Goal: Book appointment/travel/reservation

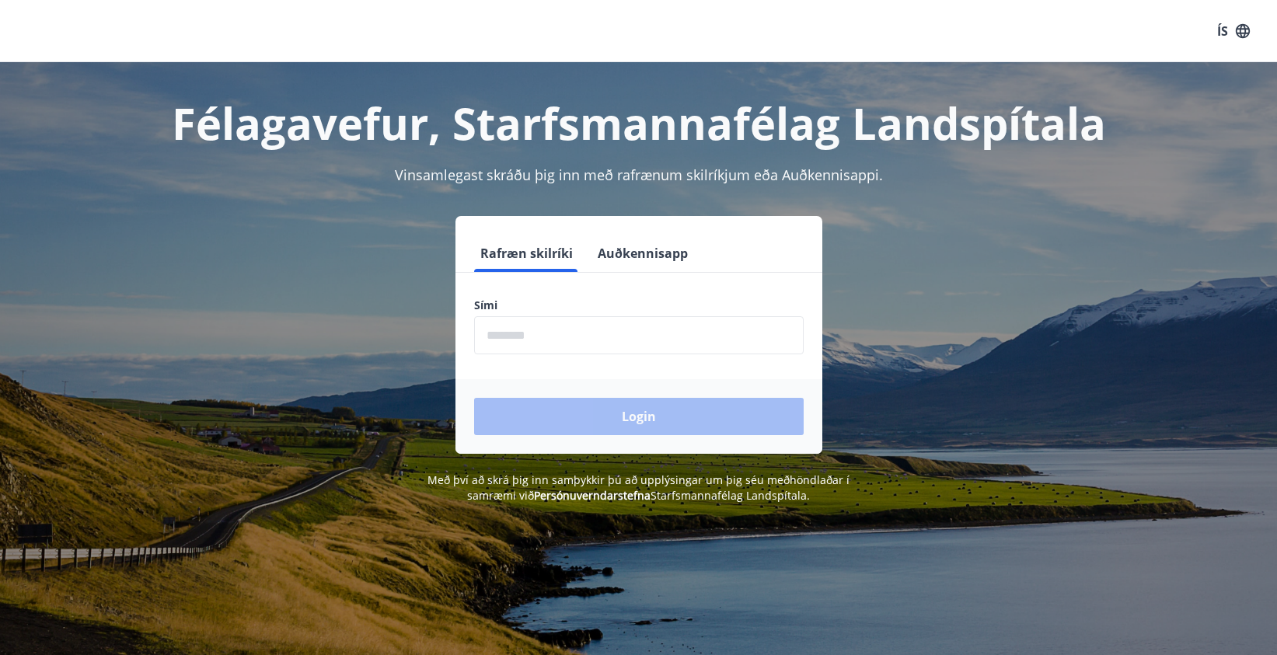
click at [545, 337] on input "phone" at bounding box center [639, 335] width 330 height 38
type input "********"
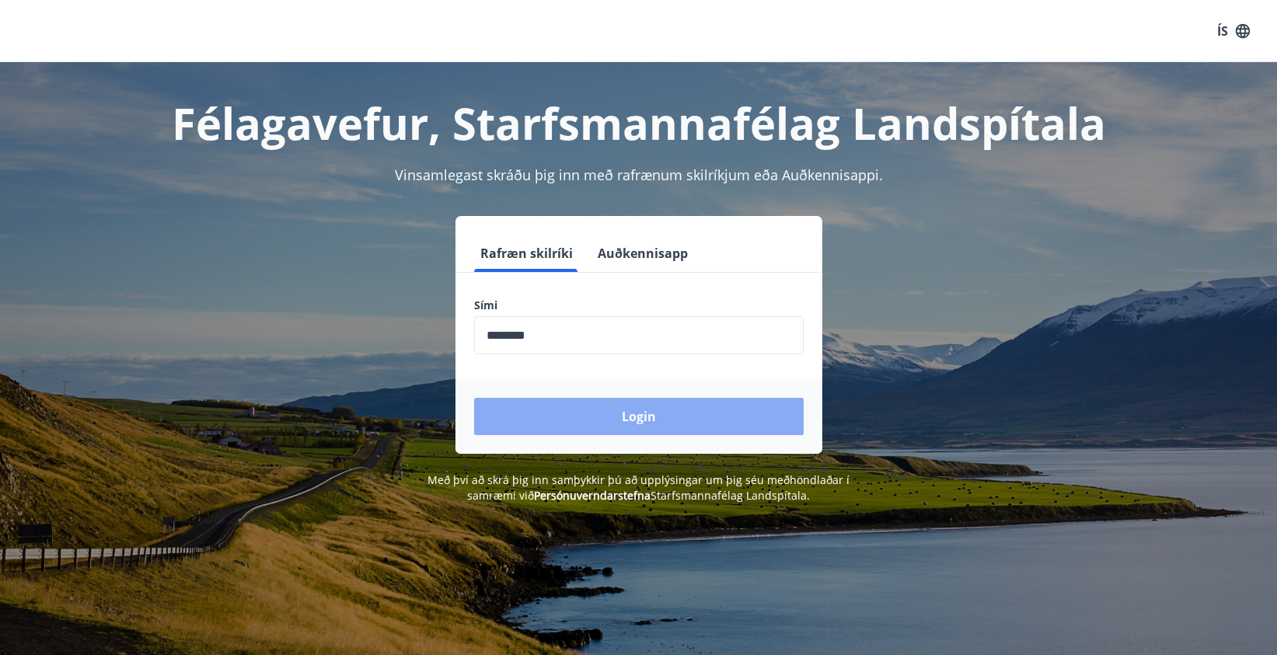
click at [584, 413] on button "Login" at bounding box center [639, 416] width 330 height 37
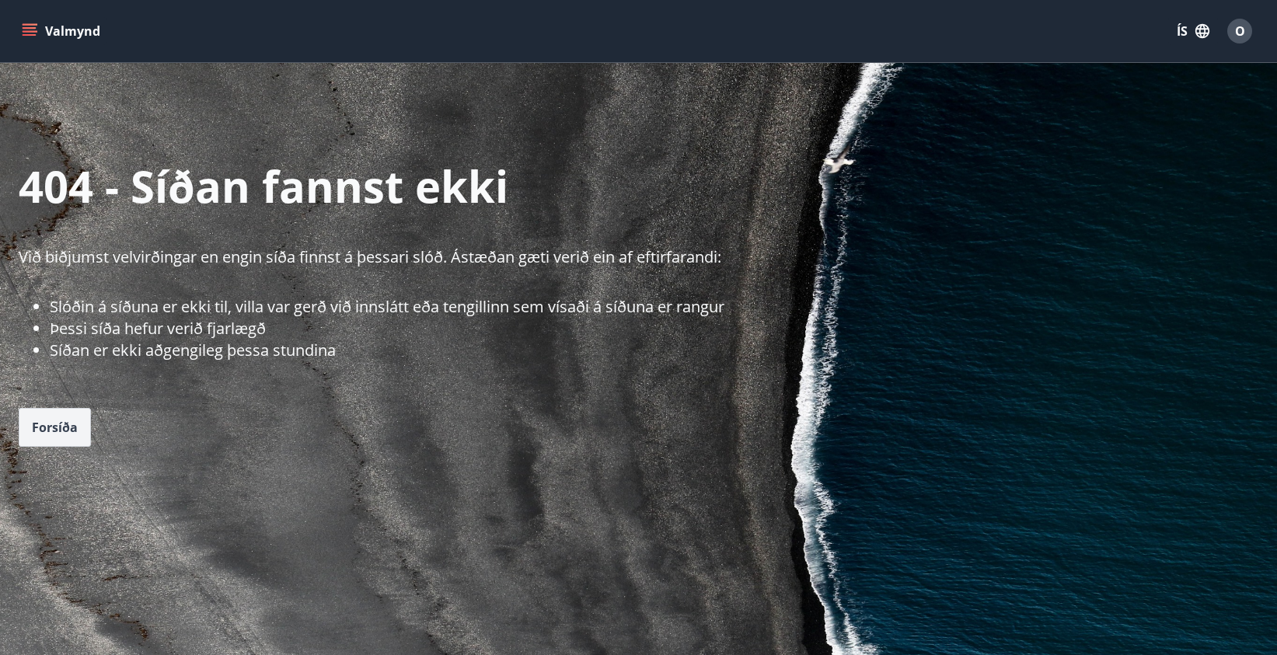
click at [80, 418] on button "Forsíða" at bounding box center [55, 427] width 72 height 39
click at [68, 433] on span "Forsíða" at bounding box center [55, 427] width 46 height 17
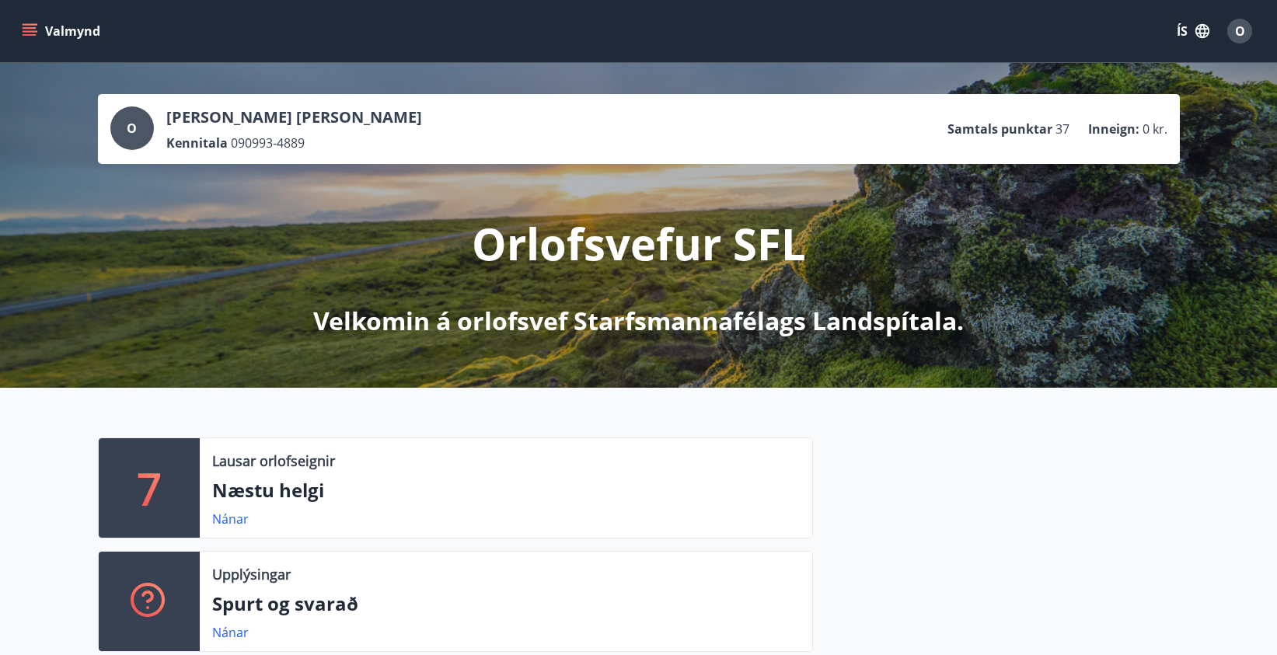
click at [26, 33] on icon "menu" at bounding box center [30, 31] width 16 height 16
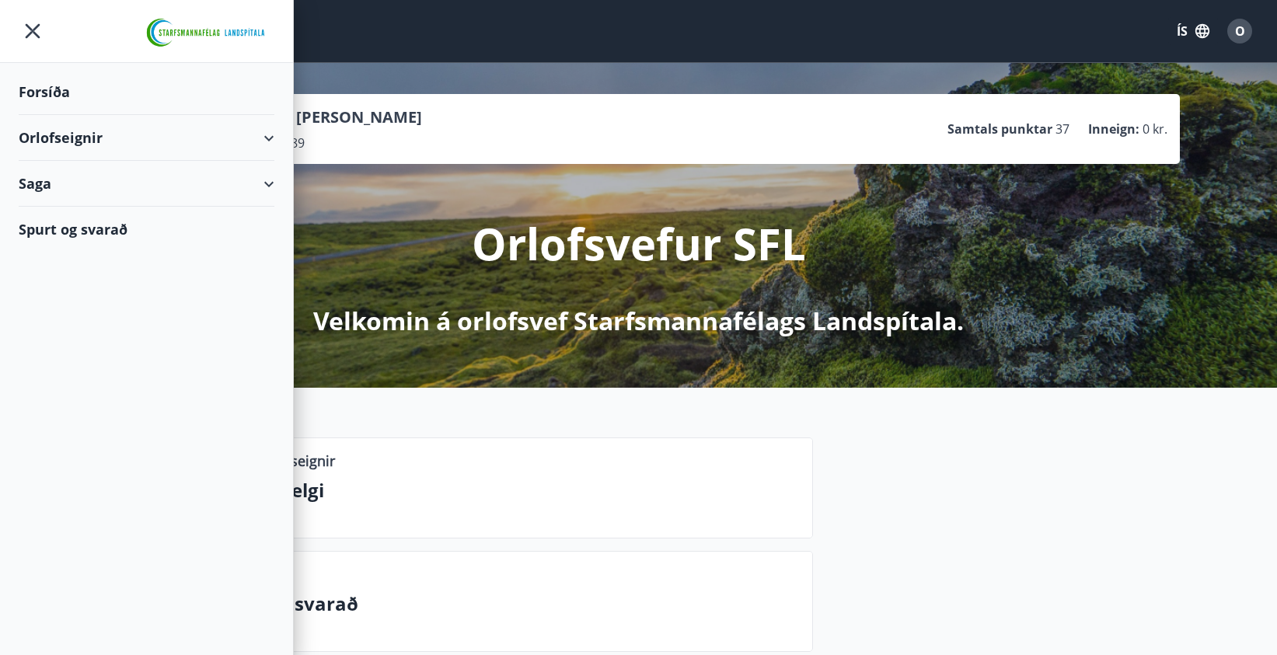
click at [90, 126] on div "Orlofseignir" at bounding box center [147, 138] width 256 height 46
click at [78, 202] on div "Bókunardagatal" at bounding box center [146, 210] width 231 height 33
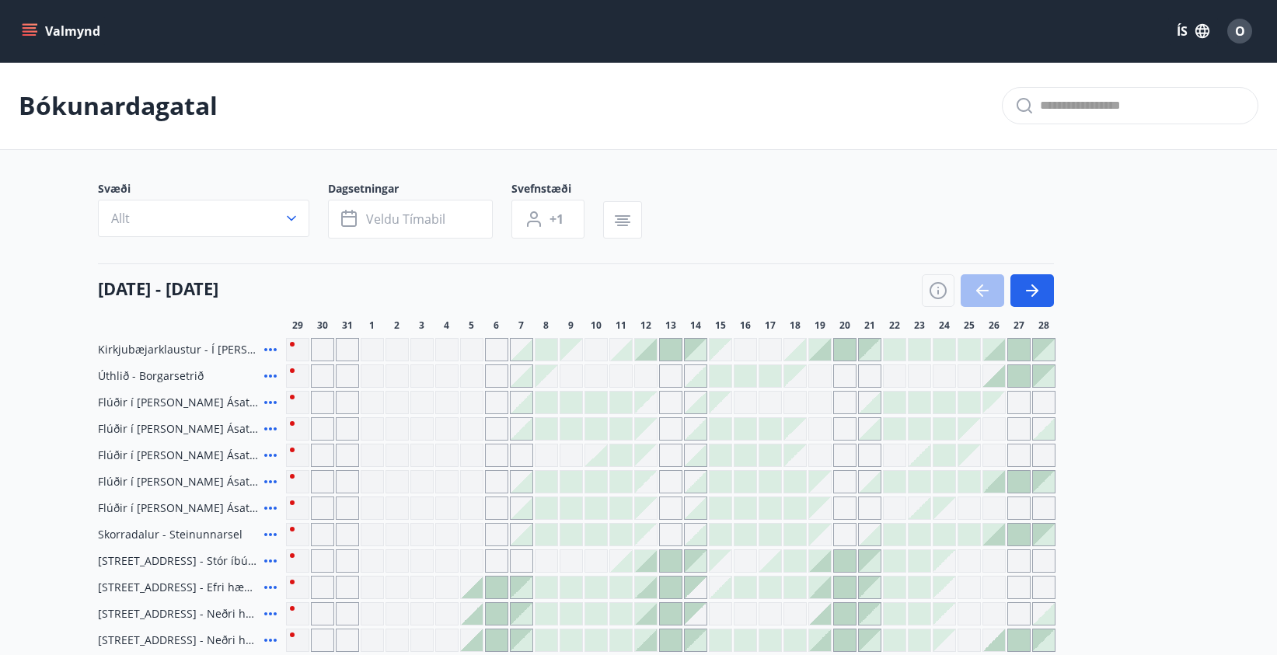
scroll to position [134, 0]
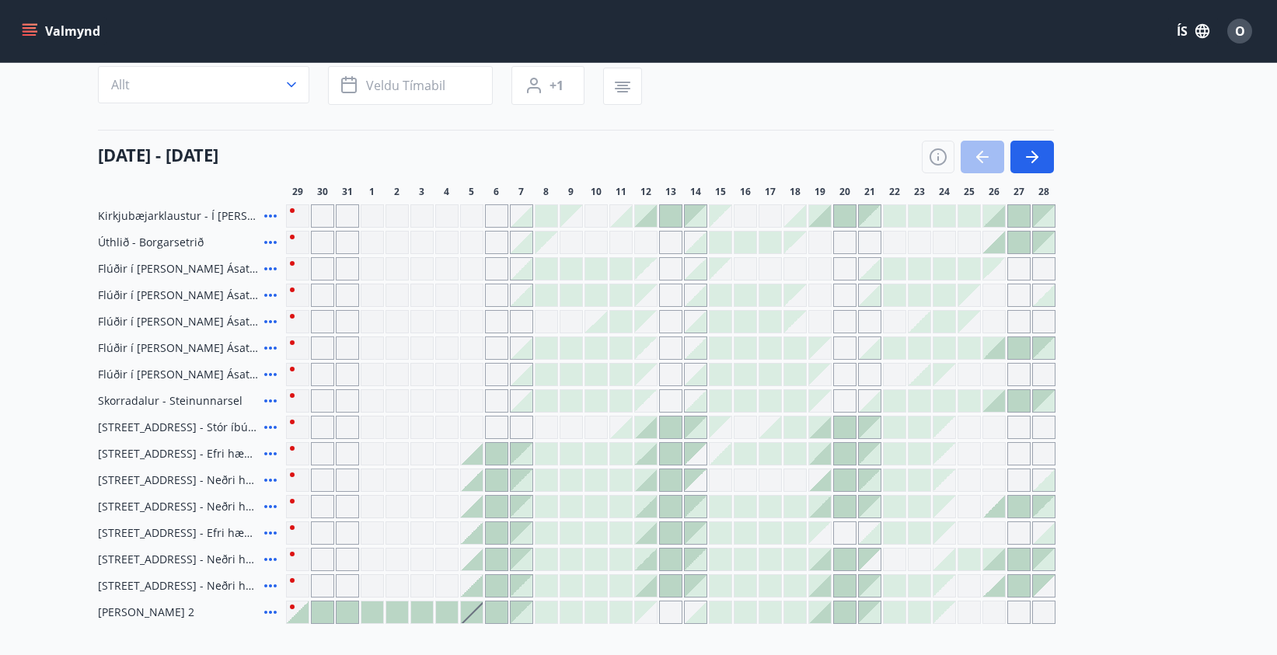
click at [270, 373] on icon at bounding box center [270, 374] width 12 height 3
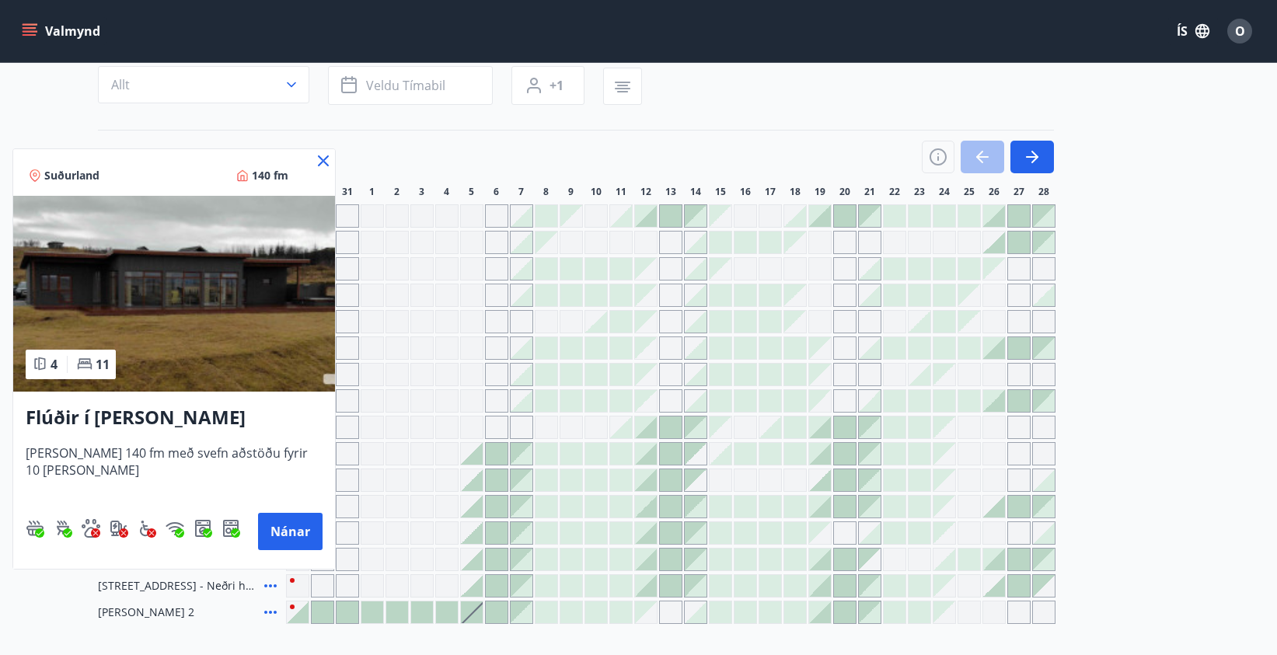
click at [327, 157] on icon at bounding box center [323, 160] width 11 height 11
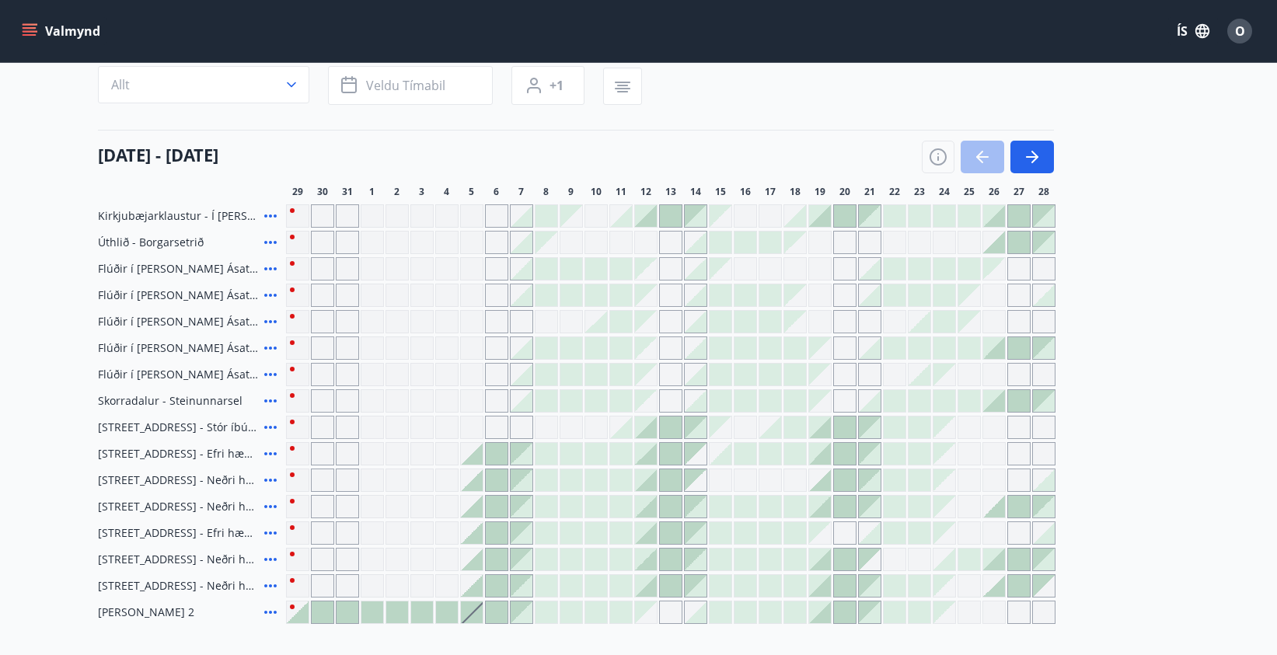
click at [449, 117] on div "Svæði Allt Dagsetningar Veldu tímabil Svefnstæði +1 [DATE] - [DATE] 30 31 1 2 3…" at bounding box center [639, 335] width 1082 height 577
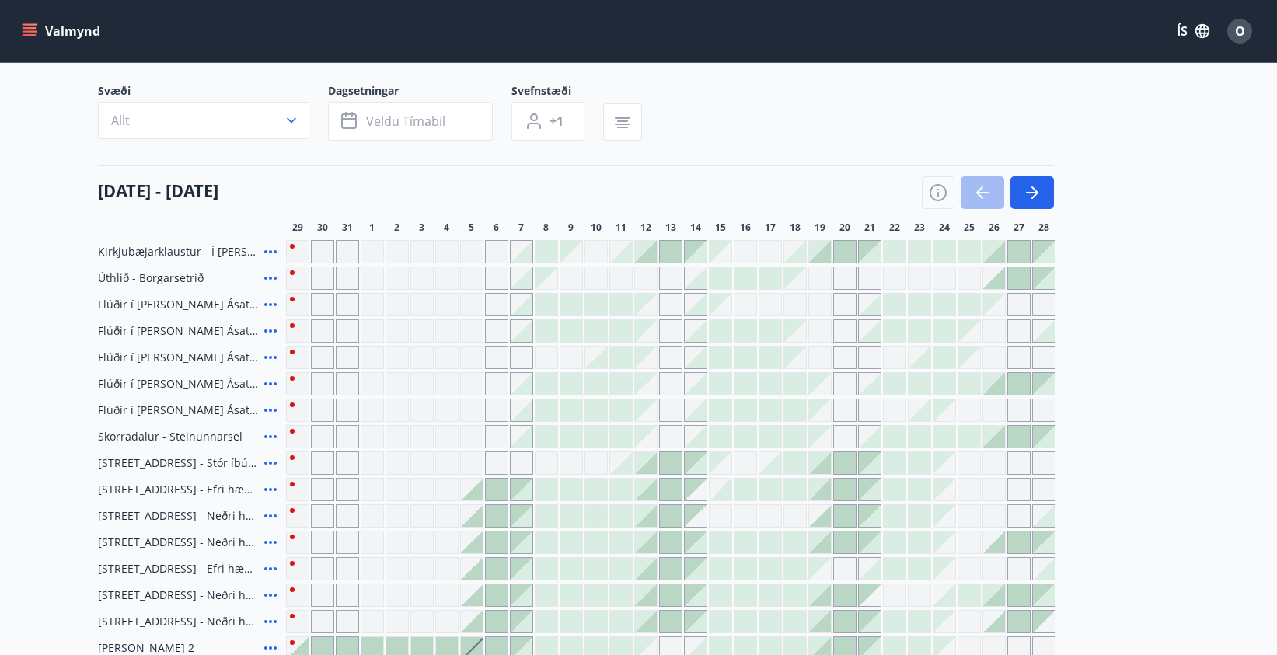
scroll to position [99, 0]
click at [998, 260] on div at bounding box center [994, 250] width 22 height 22
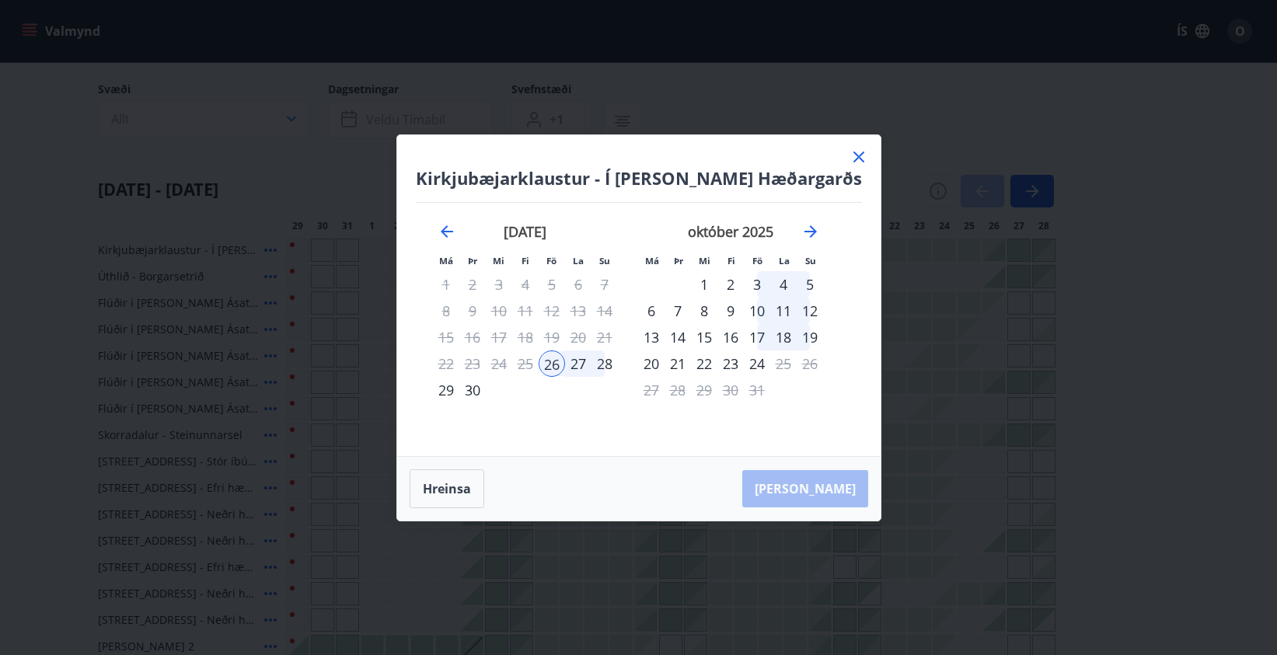
click at [853, 156] on icon at bounding box center [858, 157] width 19 height 19
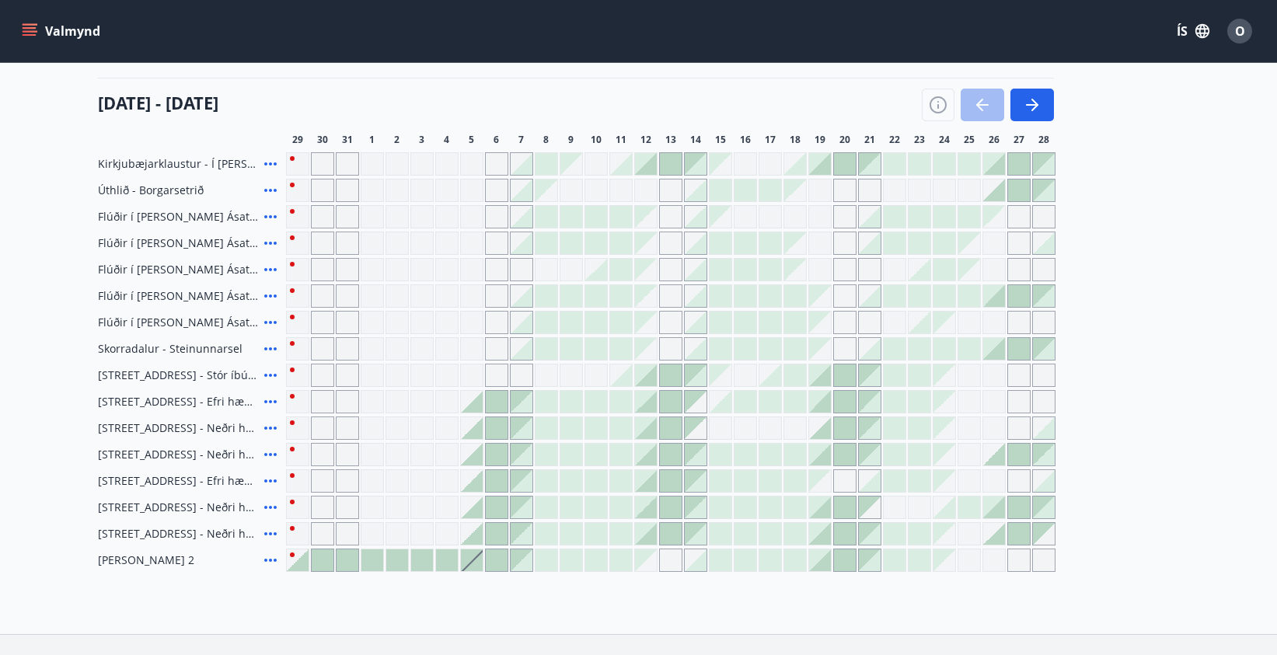
scroll to position [187, 0]
click at [273, 348] on icon at bounding box center [270, 347] width 19 height 19
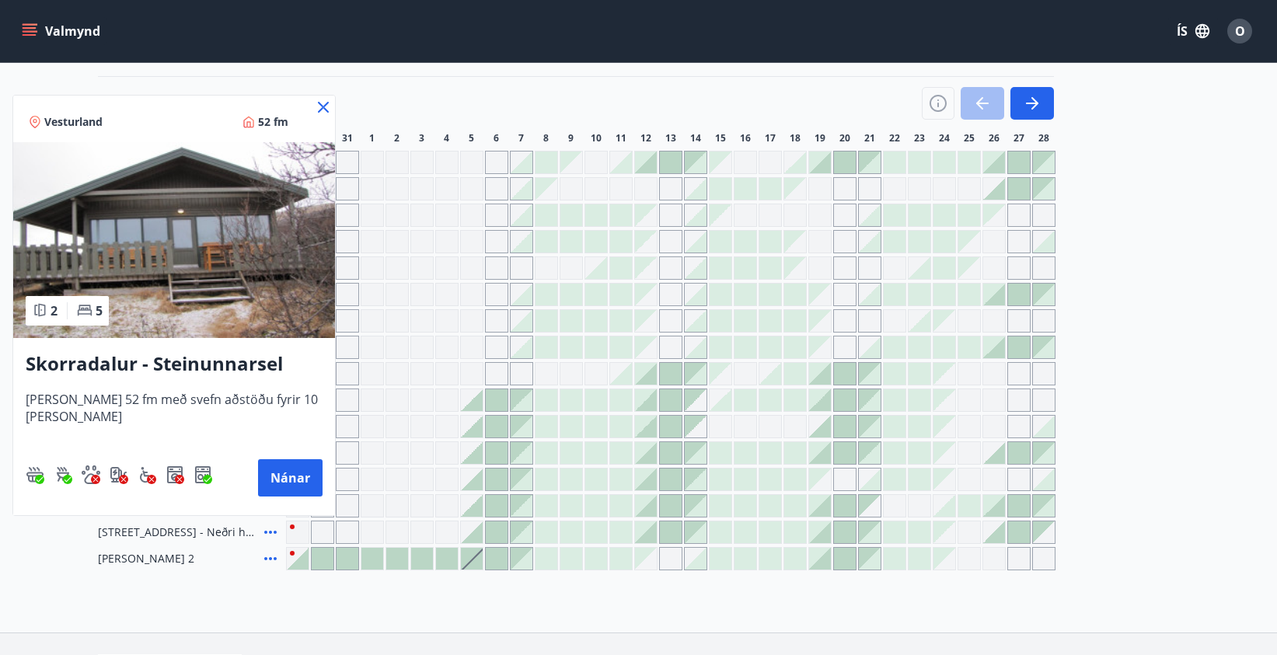
click at [328, 102] on icon at bounding box center [323, 107] width 11 height 11
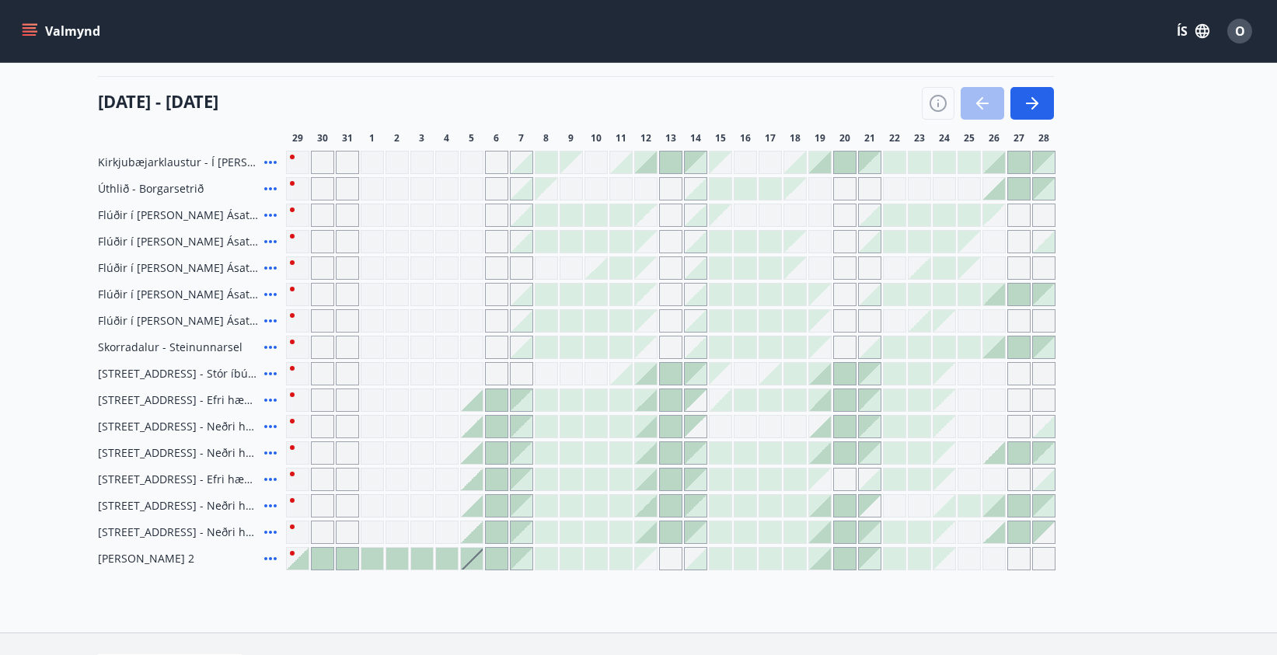
click at [268, 293] on icon at bounding box center [270, 294] width 19 height 19
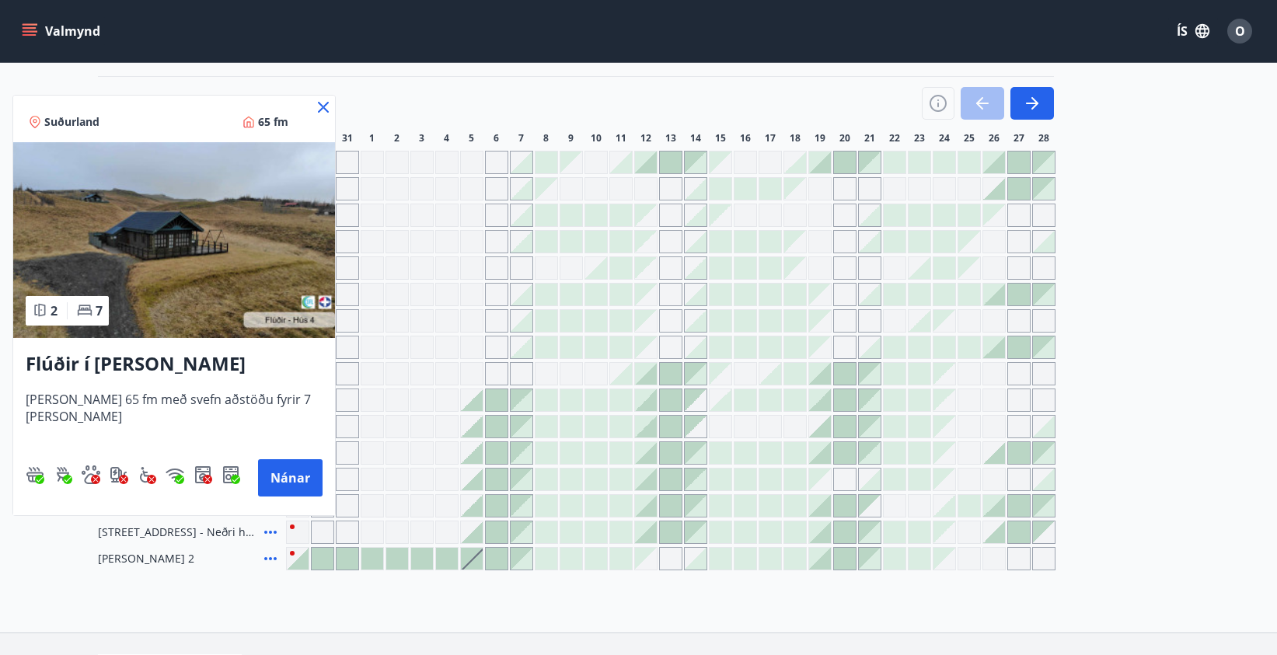
click at [325, 103] on icon at bounding box center [323, 107] width 19 height 19
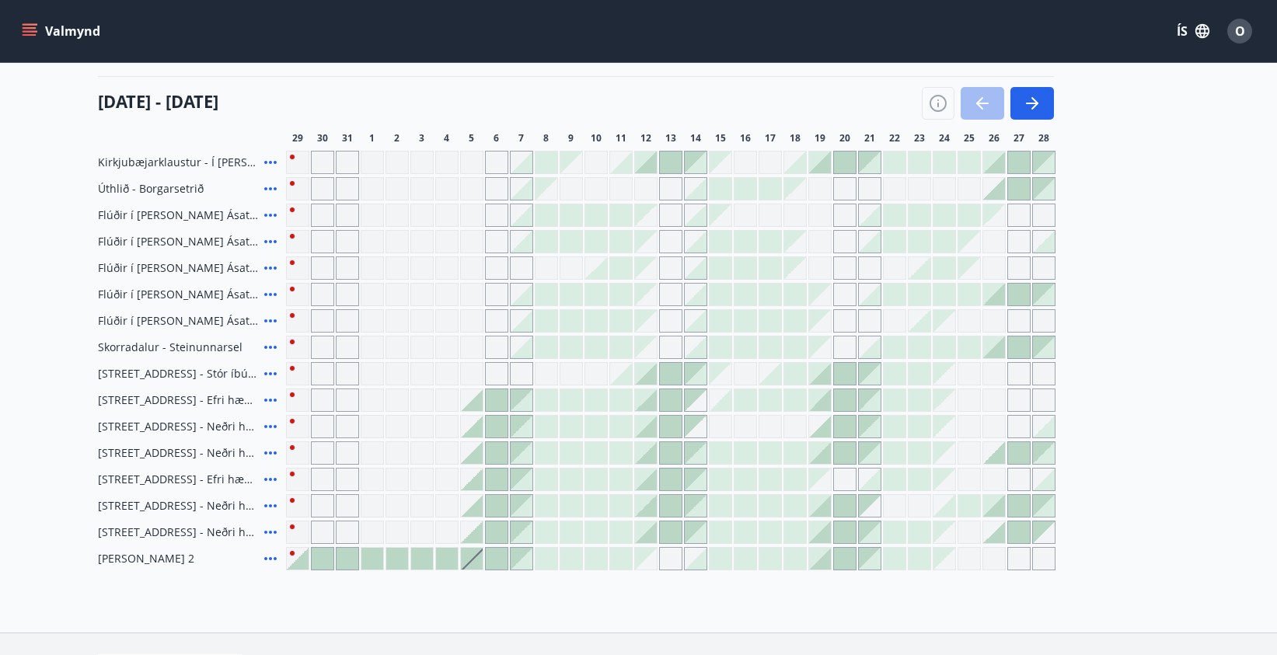
click at [923, 321] on div at bounding box center [920, 321] width 22 height 22
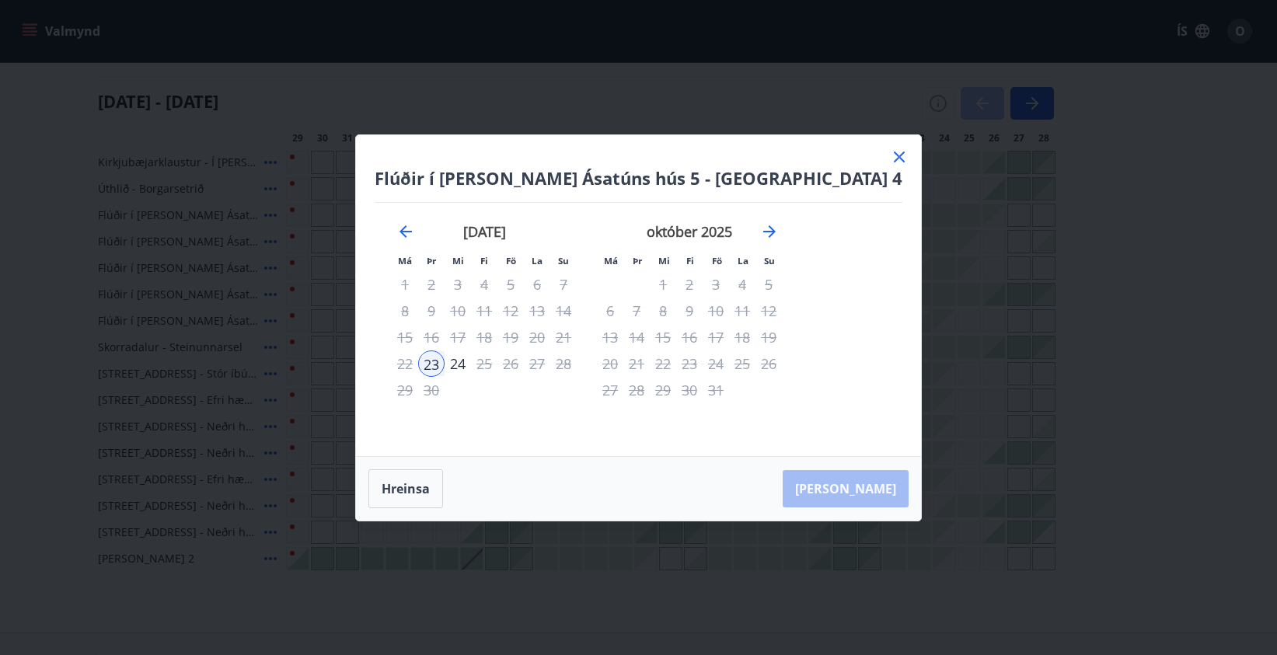
click at [890, 155] on icon at bounding box center [899, 157] width 19 height 19
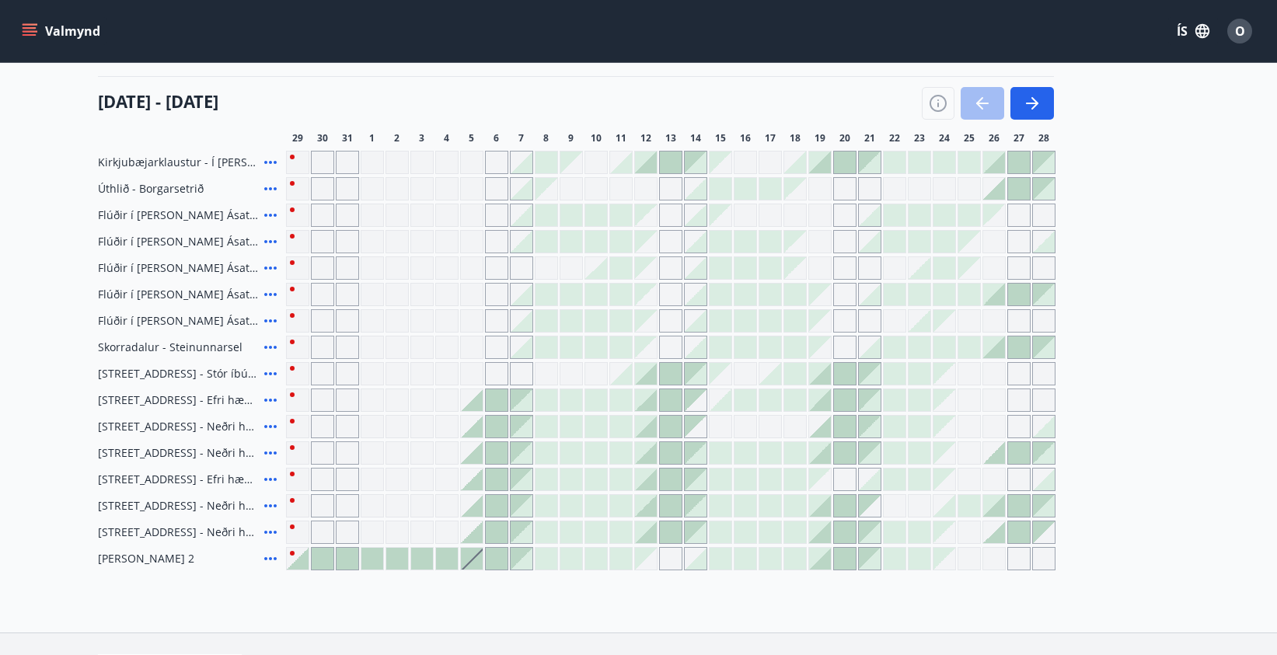
click at [715, 323] on div at bounding box center [721, 321] width 22 height 22
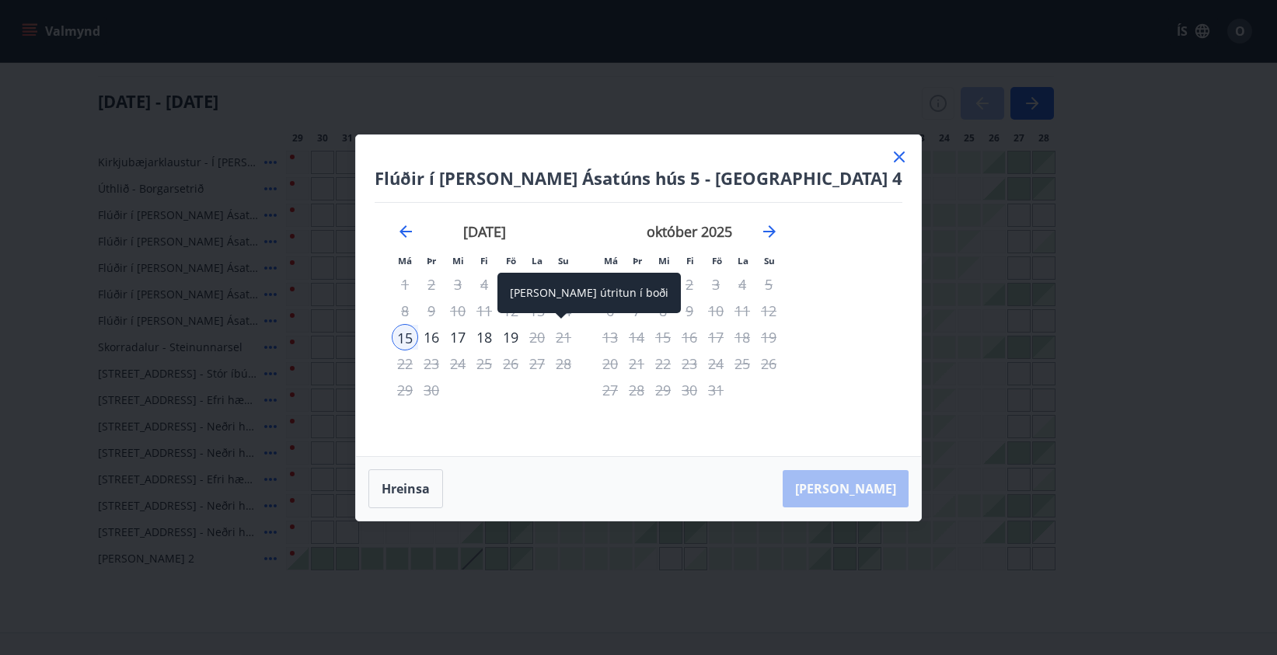
click at [524, 337] on div "19" at bounding box center [510, 337] width 26 height 26
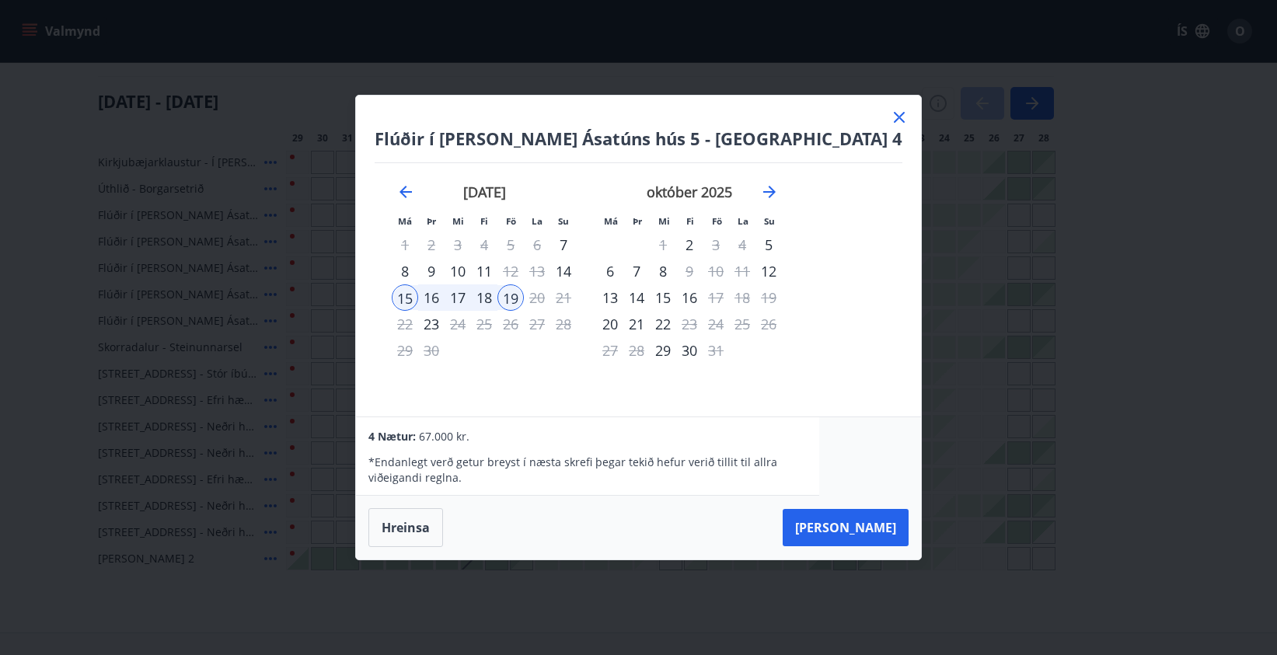
click at [890, 122] on icon at bounding box center [899, 117] width 19 height 19
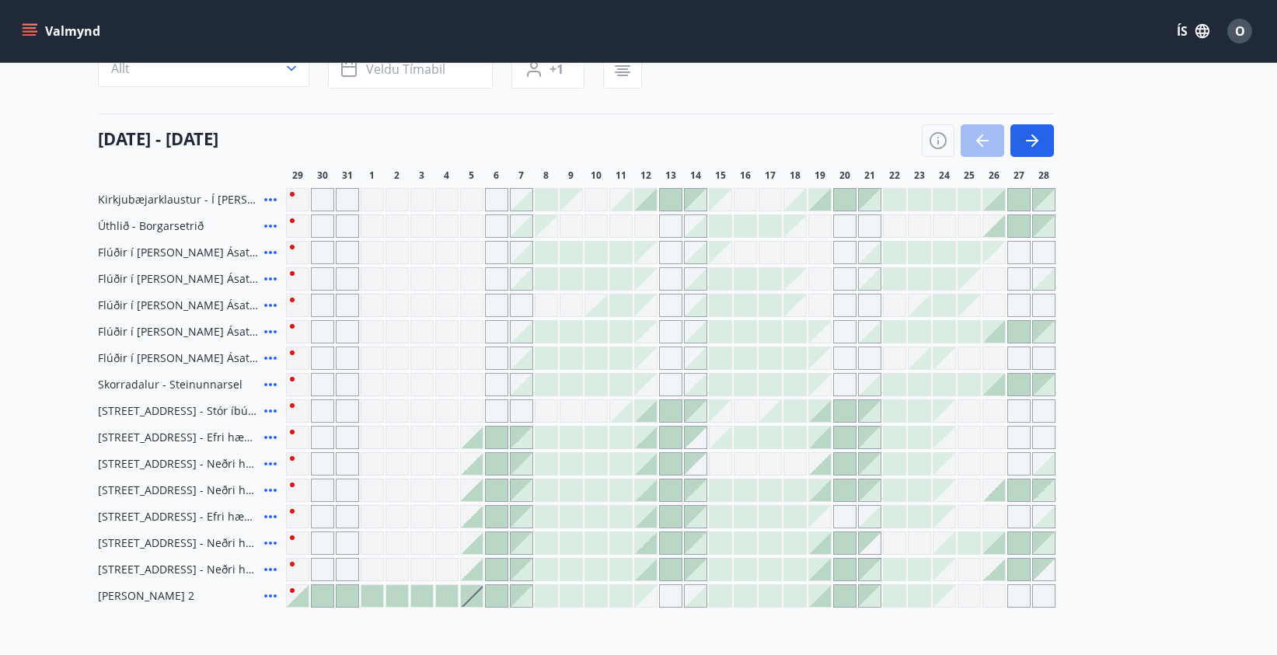
scroll to position [0, 0]
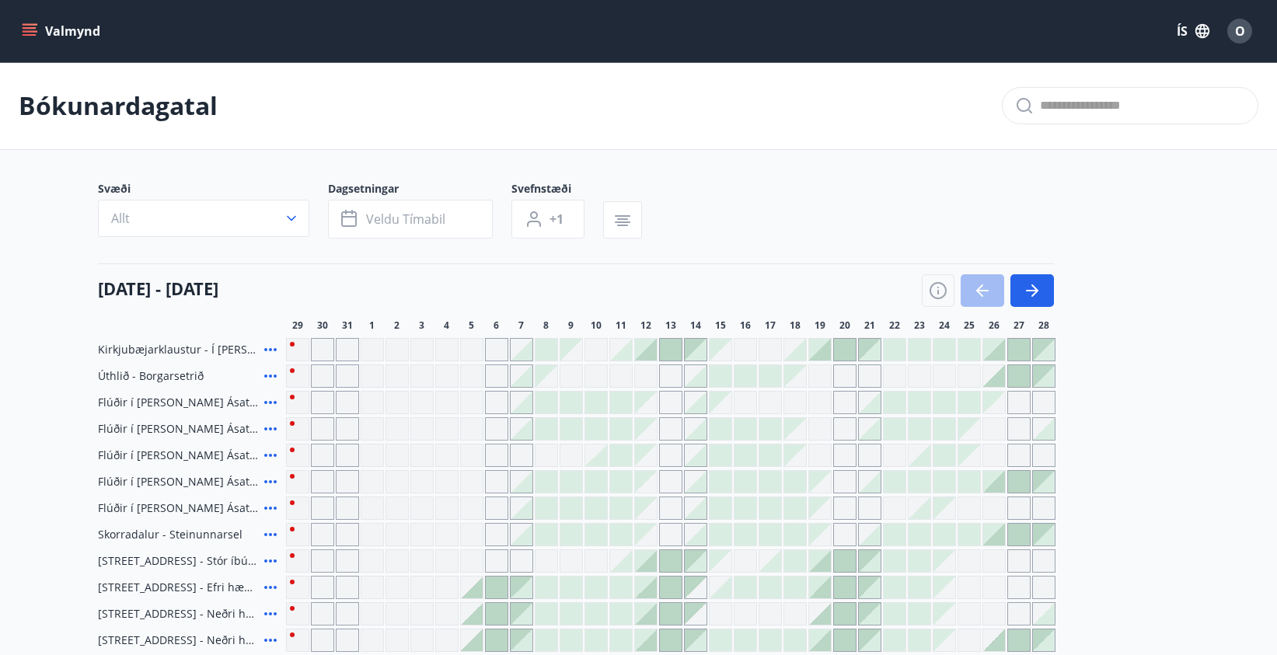
click at [1249, 23] on div "O" at bounding box center [1239, 31] width 25 height 25
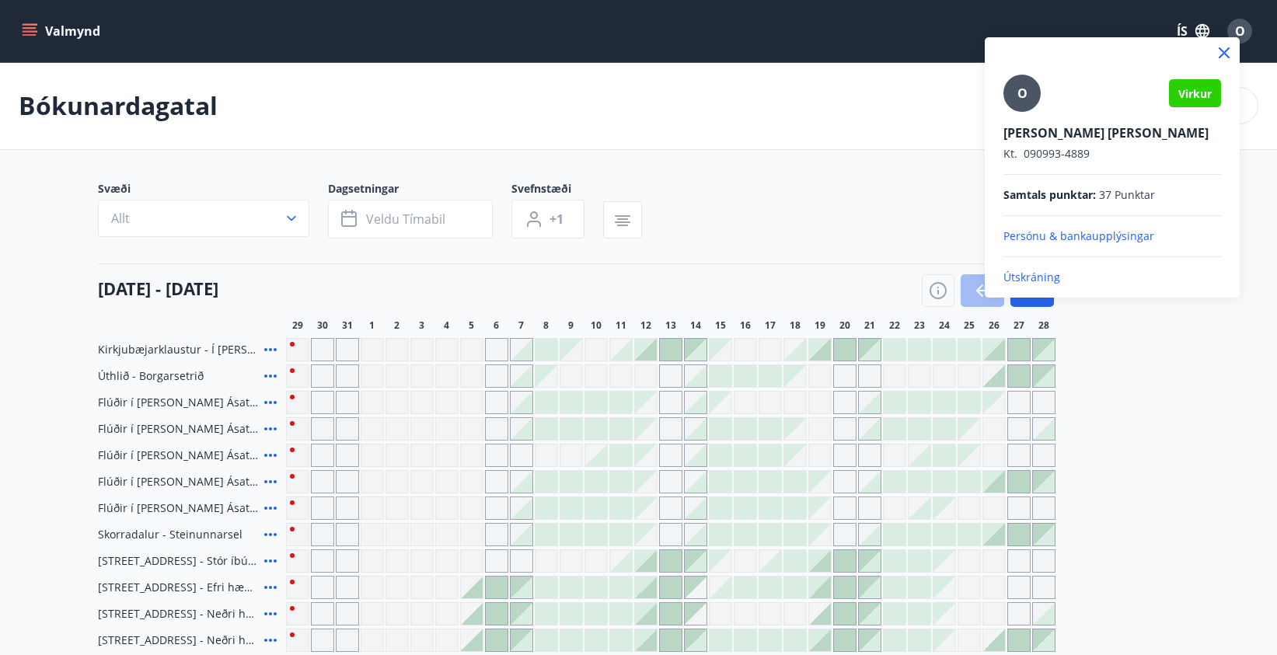
click at [1039, 281] on p "Útskráning" at bounding box center [1112, 278] width 218 height 16
